Goal: Task Accomplishment & Management: Manage account settings

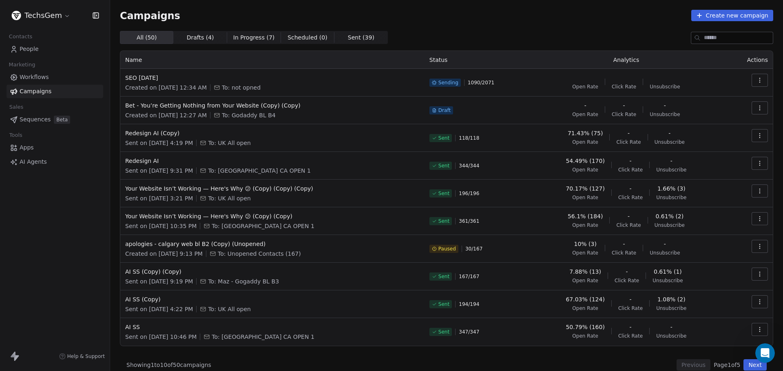
scroll to position [46, 0]
click at [457, 29] on div "Campaigns Create new campaign All ( 50 ) All ( 50 ) Drafts ( 4 ) Drafts ( 4 ) I…" at bounding box center [446, 190] width 653 height 361
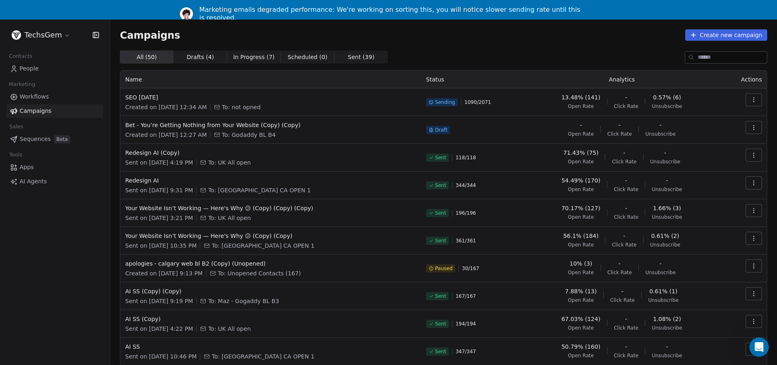
click at [753, 98] on icon "button" at bounding box center [753, 98] width 0 height 0
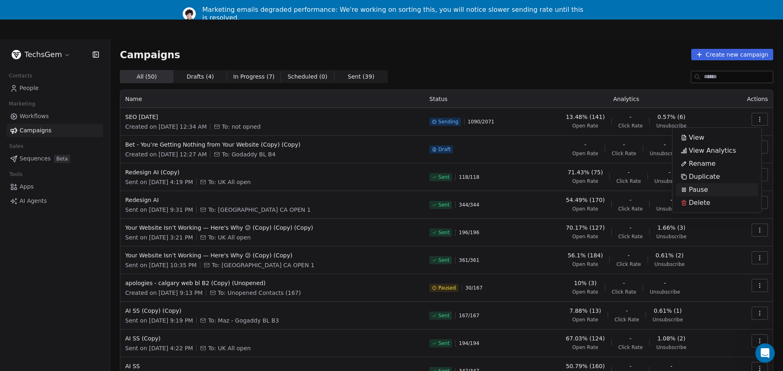
click at [696, 190] on span "Pause" at bounding box center [698, 190] width 19 height 10
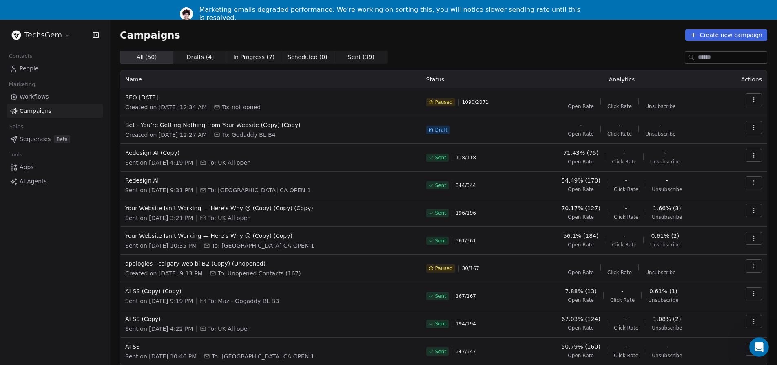
click at [499, 36] on div "Campaigns Create new campaign" at bounding box center [443, 34] width 647 height 11
click at [51, 34] on html "TechsGem Contacts People Marketing Workflows Campaigns Sales Sequences Beta Too…" at bounding box center [388, 192] width 777 height 385
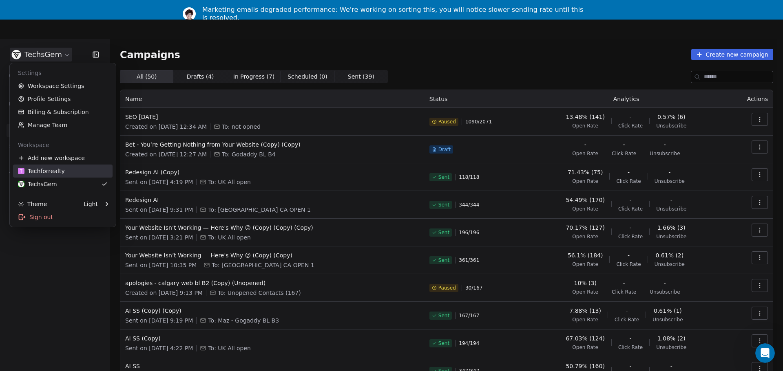
click at [49, 172] on div "T Techforrealty" at bounding box center [41, 171] width 47 height 8
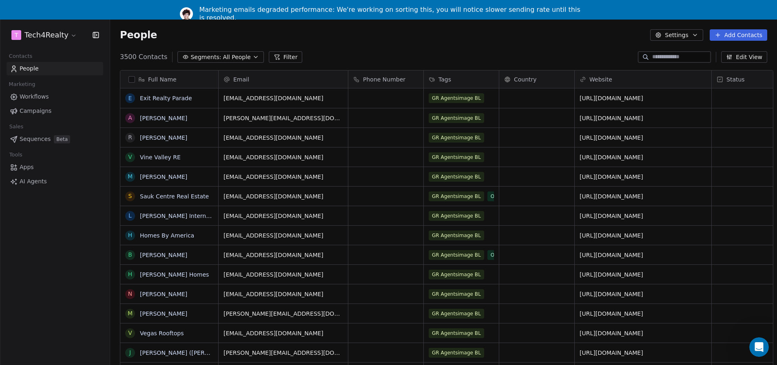
scroll to position [321, 667]
click at [24, 114] on span "Campaigns" at bounding box center [36, 111] width 32 height 9
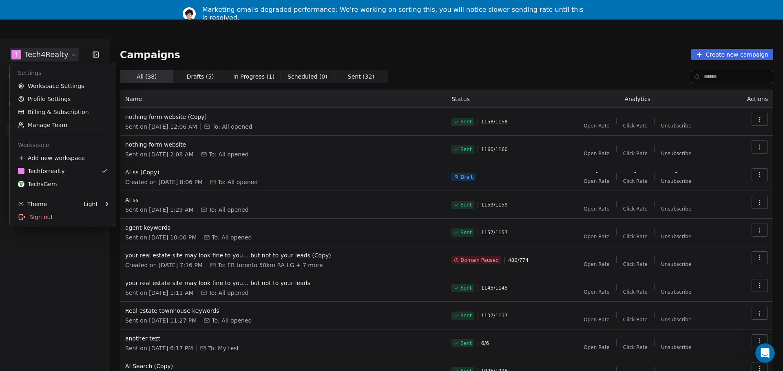
click at [57, 31] on html "T Tech4Realty Contacts People Marketing Workflows Campaigns Sales Sequences Bet…" at bounding box center [391, 205] width 783 height 411
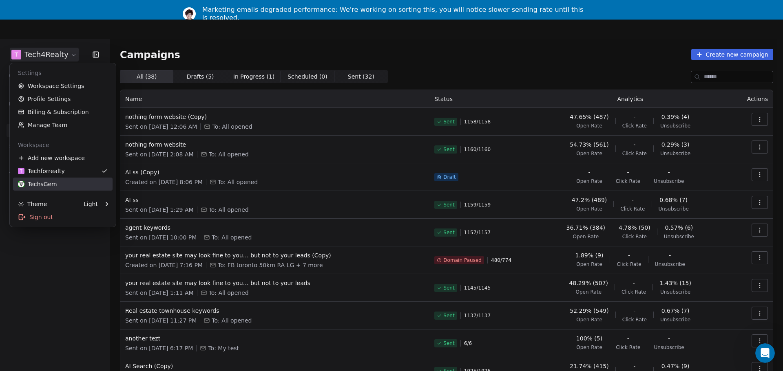
click at [48, 185] on div "TechsGem" at bounding box center [37, 184] width 39 height 8
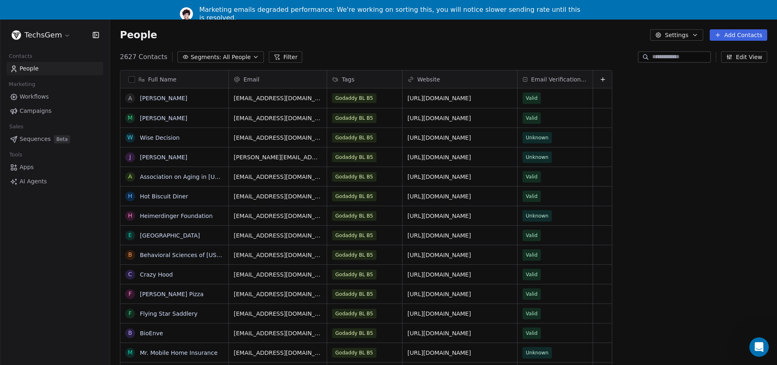
scroll to position [321, 667]
click at [546, 41] on div "People Settings Add Contacts" at bounding box center [443, 35] width 667 height 31
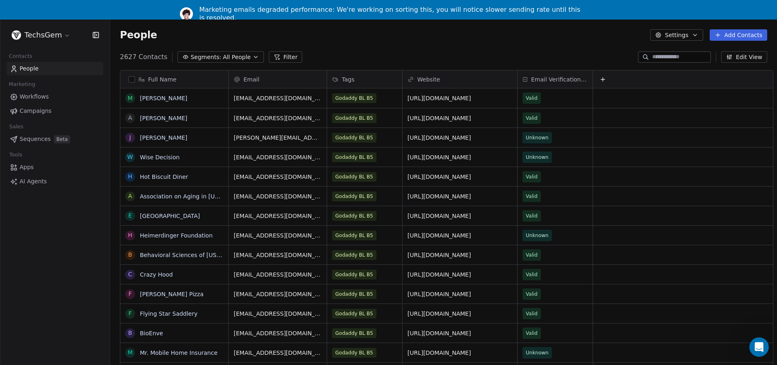
click at [365, 44] on div "People Settings Add Contacts" at bounding box center [443, 35] width 667 height 31
